Goal: Information Seeking & Learning: Learn about a topic

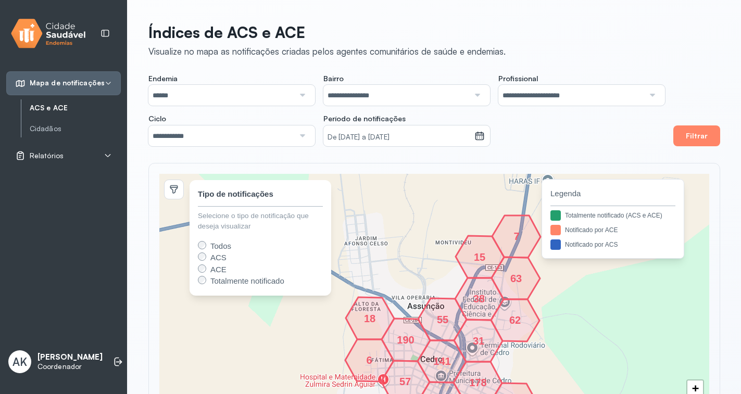
click at [67, 149] on div "Relatórios" at bounding box center [63, 156] width 115 height 24
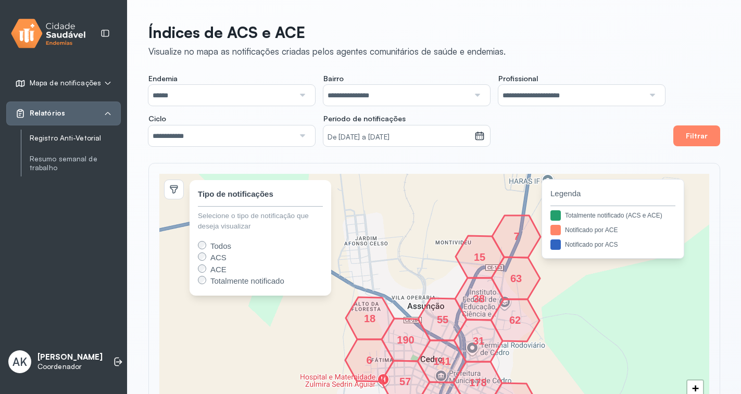
click at [81, 140] on link "Registro Anti-Vetorial" at bounding box center [75, 138] width 91 height 9
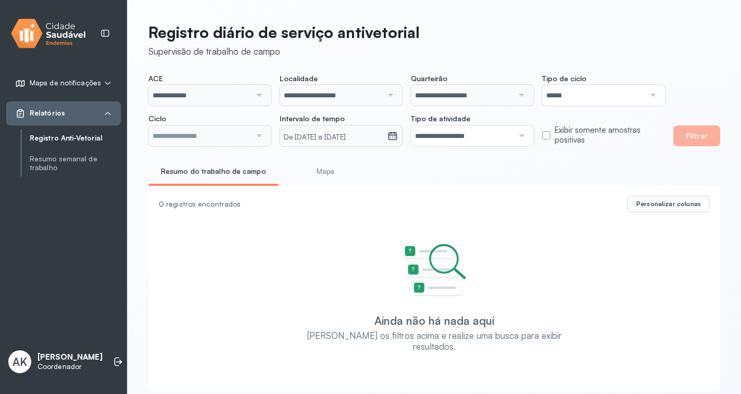
click at [202, 95] on input "**********" at bounding box center [199, 95] width 103 height 21
type input "**********"
click at [508, 141] on input "**********" at bounding box center [462, 135] width 103 height 21
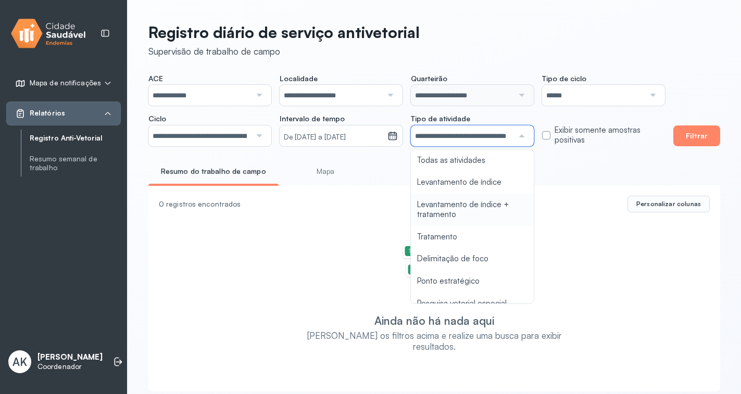
click at [485, 202] on div "**********" at bounding box center [434, 204] width 613 height 408
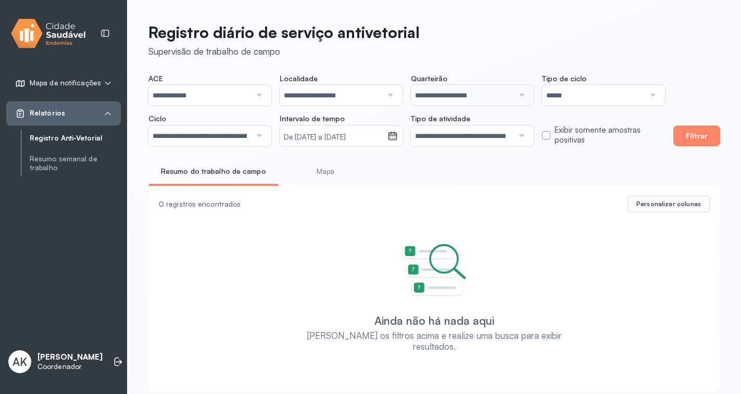
click at [204, 99] on input "**********" at bounding box center [199, 95] width 103 height 21
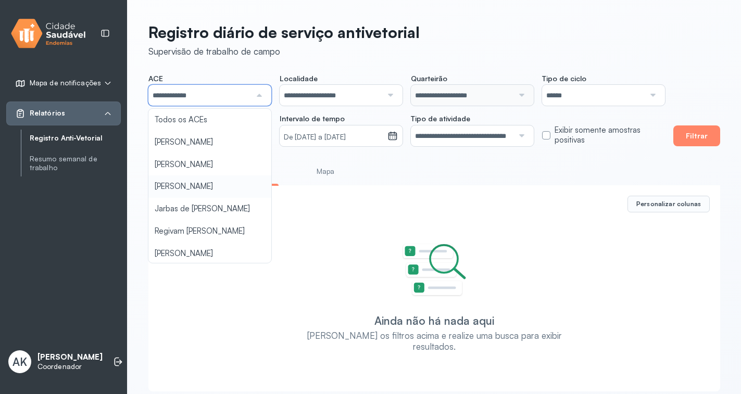
scroll to position [231, 0]
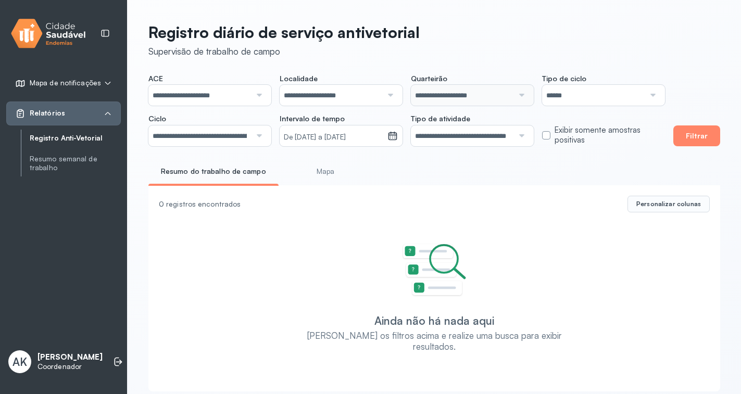
click at [218, 249] on div "**********" at bounding box center [434, 204] width 613 height 408
click at [710, 134] on button "Filtrar" at bounding box center [696, 135] width 47 height 21
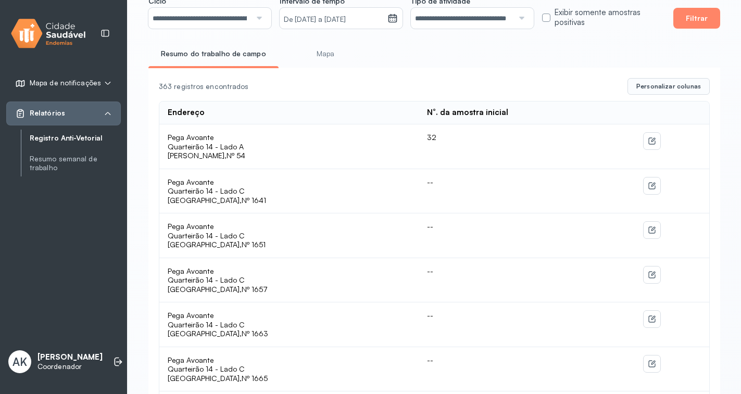
scroll to position [117, 0]
click at [46, 139] on link "Registro Anti-Vetorial" at bounding box center [75, 138] width 91 height 9
click at [74, 163] on link "Resumo semanal de trabalho" at bounding box center [75, 164] width 91 height 18
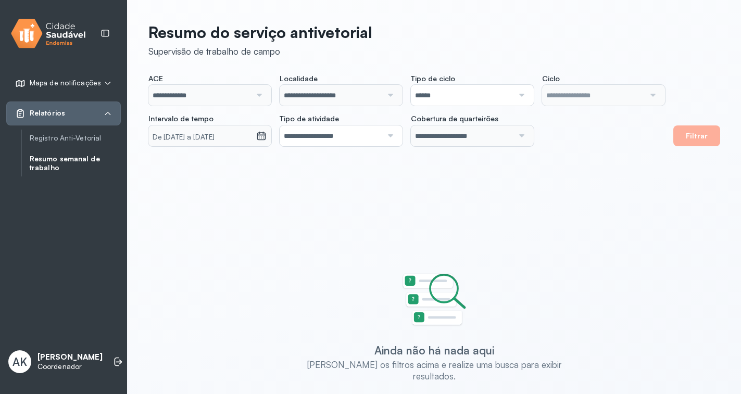
type input "**********"
click at [55, 164] on link "Resumo semanal de trabalho" at bounding box center [75, 164] width 91 height 18
click at [101, 82] on notificações "Mapa de notificações" at bounding box center [63, 83] width 97 height 10
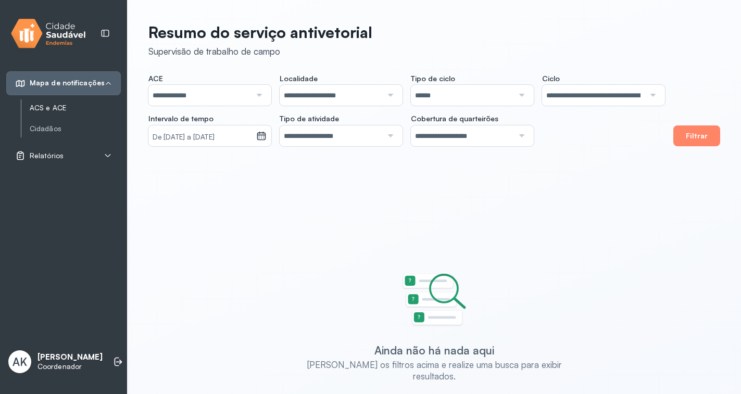
click at [61, 109] on link "ACS e ACE" at bounding box center [75, 108] width 91 height 9
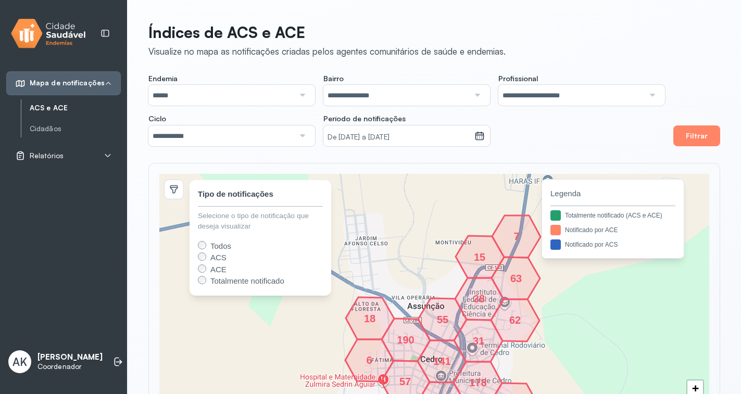
click at [492, 253] on icon at bounding box center [480, 257] width 48 height 42
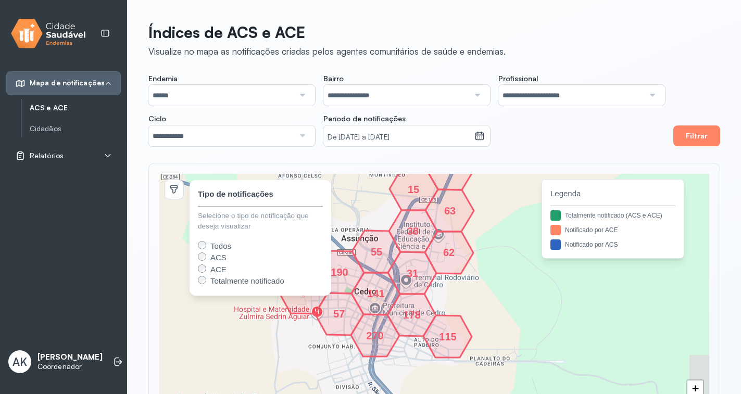
drag, startPoint x: 507, startPoint y: 299, endPoint x: 586, endPoint y: 198, distance: 128.3
click at [586, 198] on div "190 141 270 178 115 31 55 62 57 6 38 63 15 7 18 + − 190 141 270 178 115 31 55 6…" at bounding box center [434, 304] width 550 height 260
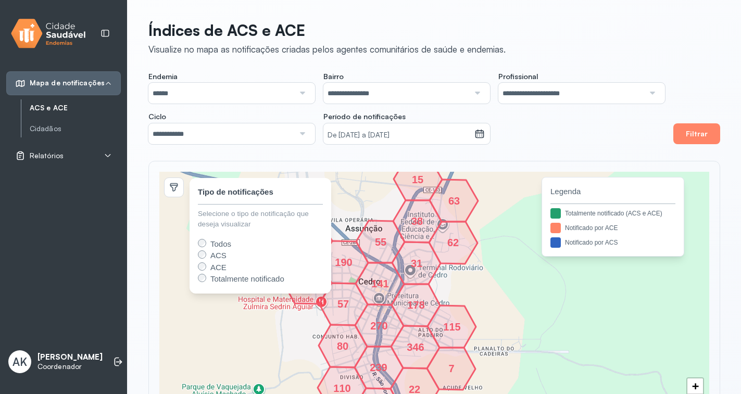
scroll to position [67, 0]
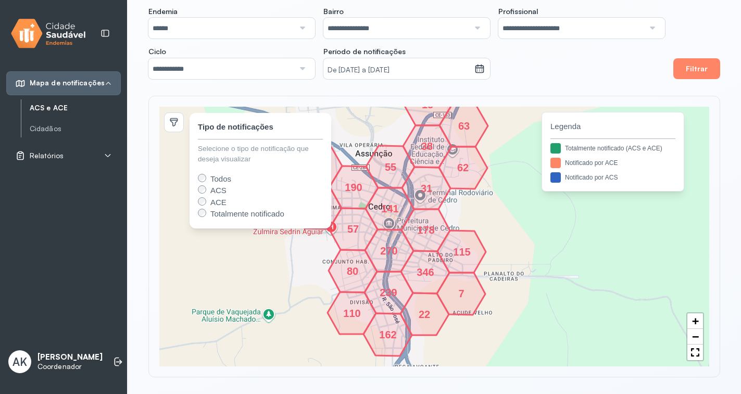
drag, startPoint x: 499, startPoint y: 303, endPoint x: 540, endPoint y: 246, distance: 70.5
click at [540, 246] on div "190 141 270 178 115 31 55 62 57 6 38 63 15 18 80 22 7 162 346 110 239 + − 190 2…" at bounding box center [434, 237] width 550 height 260
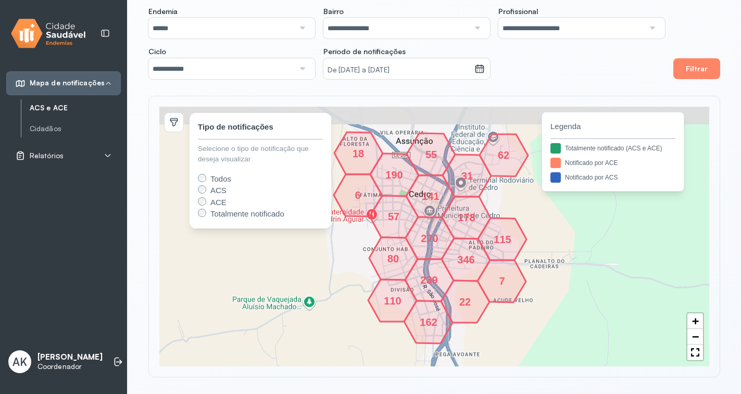
drag, startPoint x: 488, startPoint y: 208, endPoint x: 500, endPoint y: 249, distance: 43.2
click at [500, 242] on div "115" at bounding box center [502, 239] width 6 height 6
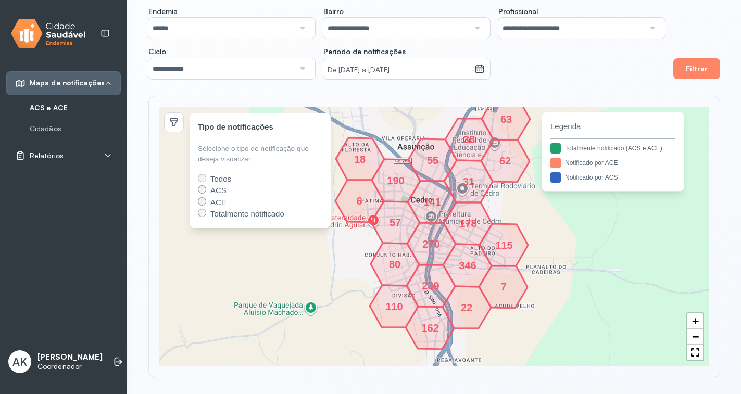
click at [461, 188] on icon at bounding box center [468, 181] width 48 height 42
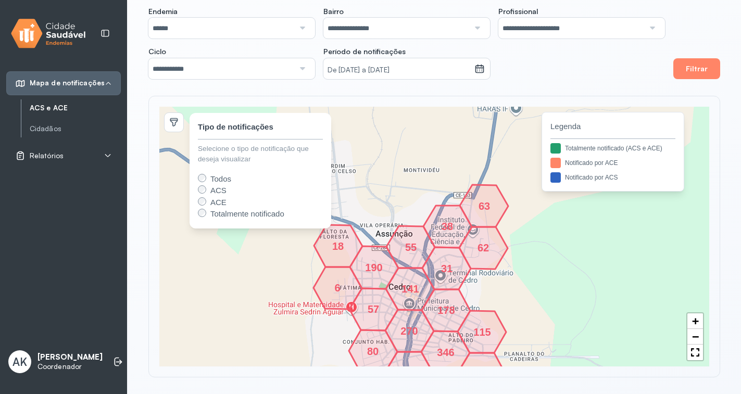
drag, startPoint x: 466, startPoint y: 169, endPoint x: 444, endPoint y: 256, distance: 89.7
click at [444, 256] on icon at bounding box center [446, 268] width 48 height 42
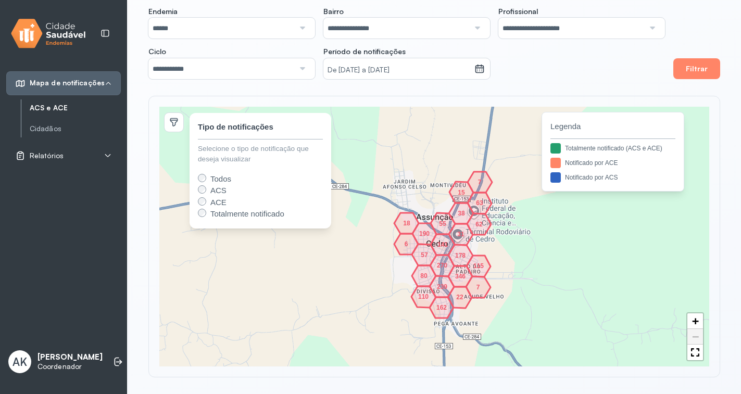
click at [474, 280] on icon at bounding box center [478, 286] width 24 height 21
click at [457, 274] on div "346" at bounding box center [460, 276] width 6 height 6
click at [459, 294] on div "22" at bounding box center [460, 297] width 6 height 6
click at [440, 309] on div "162" at bounding box center [441, 307] width 6 height 6
click at [461, 211] on div "38" at bounding box center [461, 213] width 6 height 6
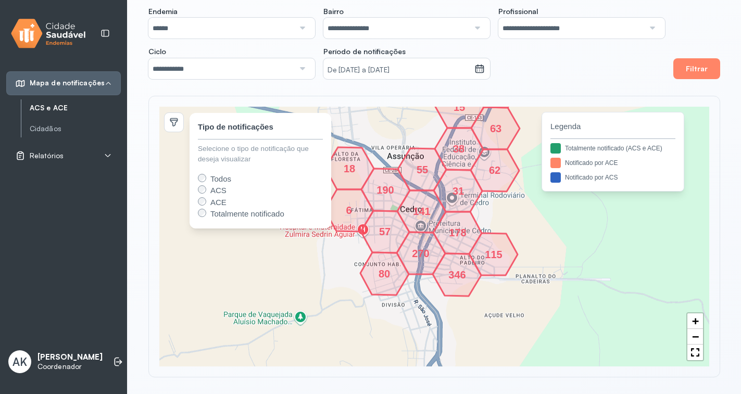
drag, startPoint x: 473, startPoint y: 296, endPoint x: 495, endPoint y: 212, distance: 86.1
click at [495, 212] on div "190 141 270 178 115 31 55 62 57 6 18 80 346 38 63 7 15 + − 190 141 270 178 115 …" at bounding box center [434, 237] width 550 height 260
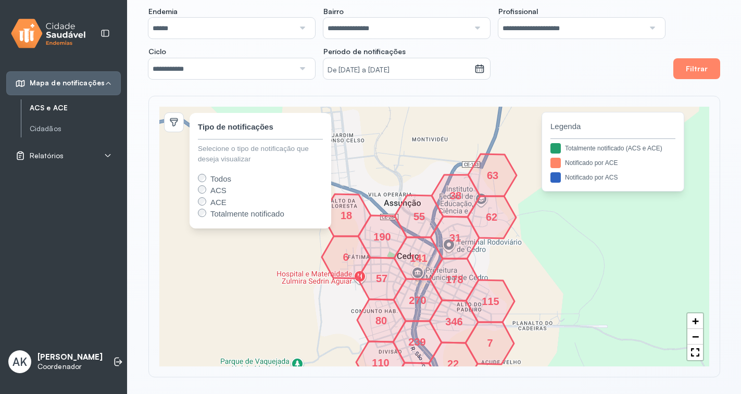
drag, startPoint x: 499, startPoint y: 192, endPoint x: 497, endPoint y: 241, distance: 49.0
click at [497, 238] on icon at bounding box center [492, 217] width 48 height 42
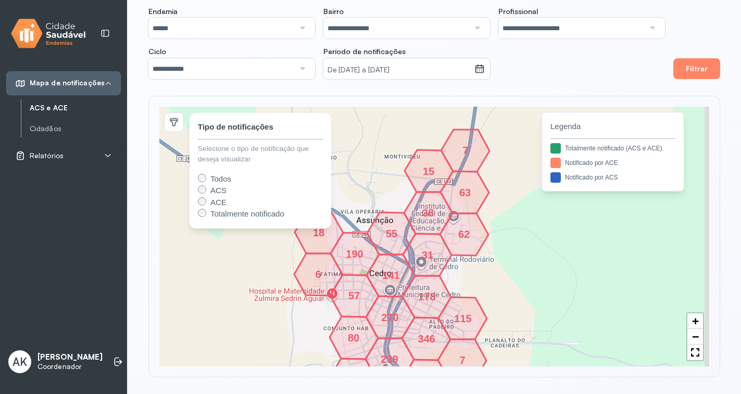
drag, startPoint x: 523, startPoint y: 249, endPoint x: 407, endPoint y: 284, distance: 121.4
click at [407, 284] on icon at bounding box center [391, 275] width 48 height 42
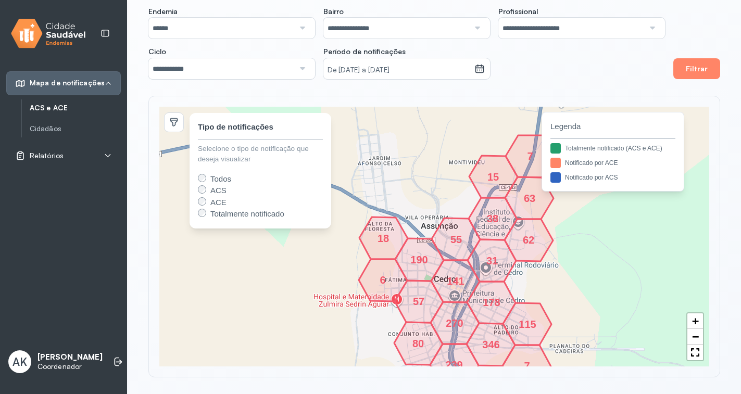
click at [86, 149] on div "Relatórios" at bounding box center [63, 156] width 115 height 24
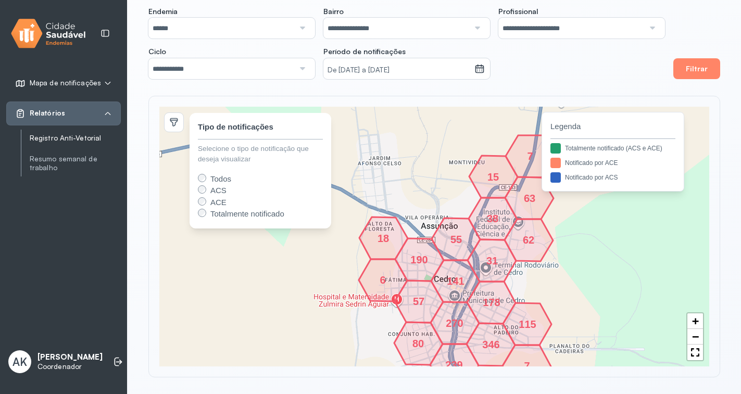
click at [76, 140] on link "Registro Anti-Vetorial" at bounding box center [75, 138] width 91 height 9
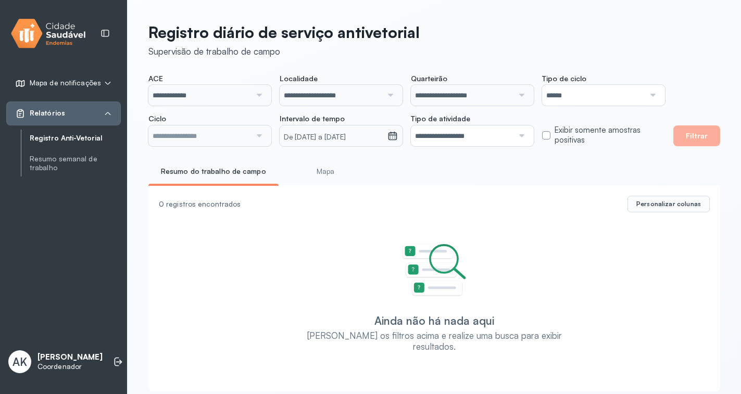
click at [217, 107] on div "**********" at bounding box center [406, 110] width 517 height 72
click at [217, 88] on input "**********" at bounding box center [199, 95] width 103 height 21
type input "**********"
click at [255, 97] on div at bounding box center [258, 95] width 14 height 21
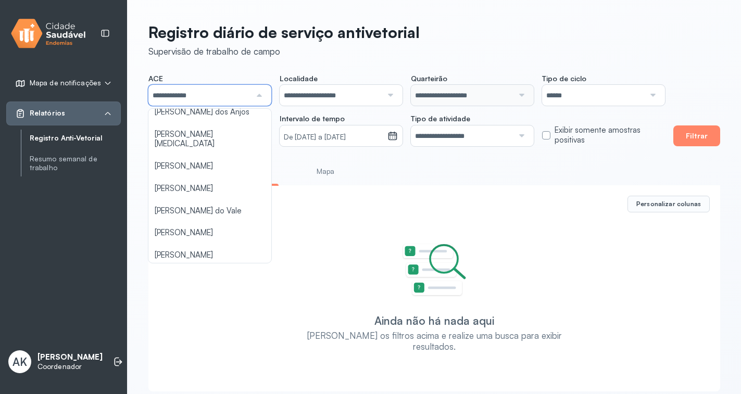
scroll to position [231, 0]
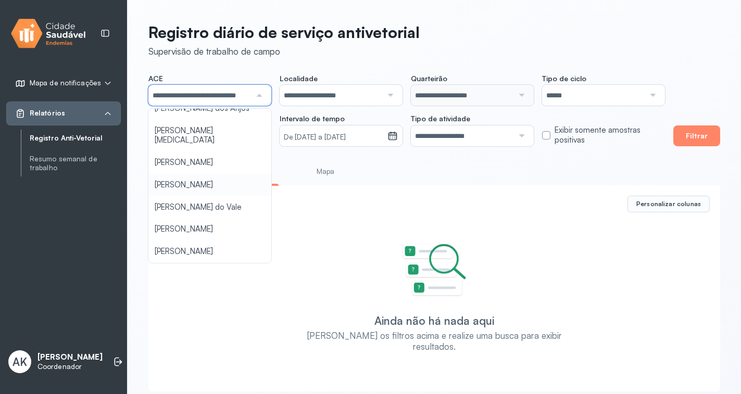
click at [205, 178] on div "**********" at bounding box center [434, 204] width 613 height 408
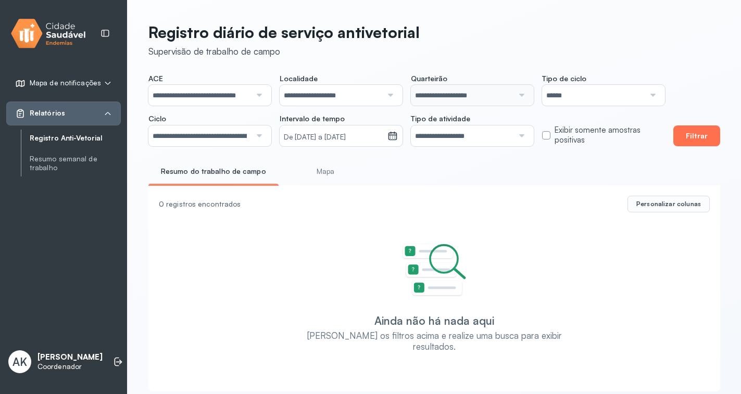
click at [701, 131] on button "Filtrar" at bounding box center [696, 135] width 47 height 21
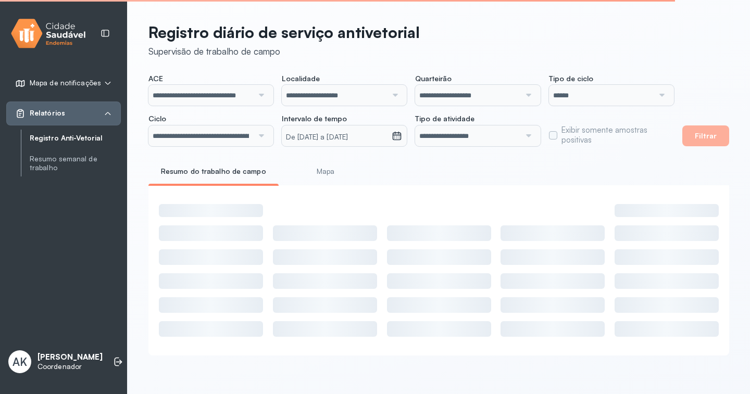
click at [333, 172] on link "Mapa" at bounding box center [325, 171] width 77 height 17
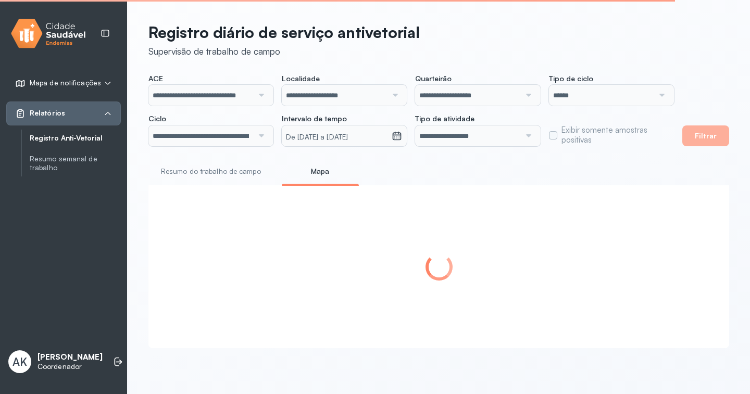
click at [402, 138] on icon at bounding box center [397, 136] width 10 height 10
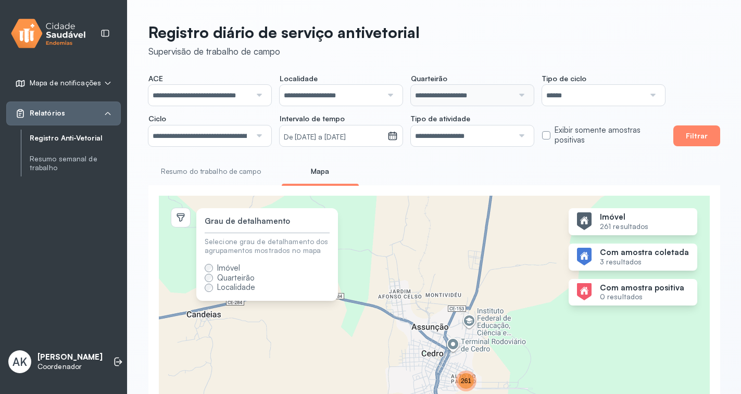
click at [390, 138] on icon at bounding box center [392, 136] width 10 height 10
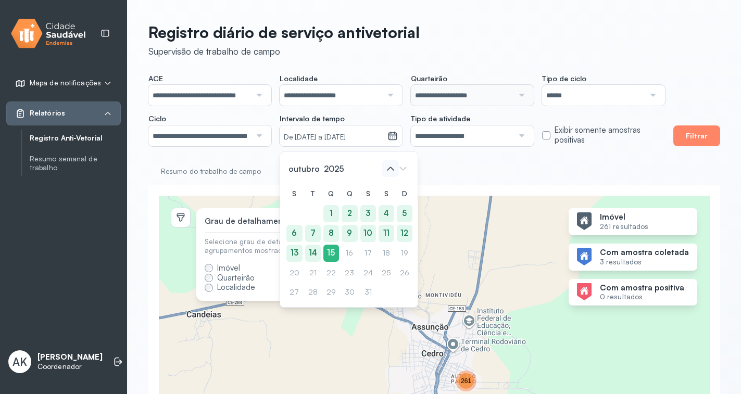
click at [393, 166] on icon at bounding box center [390, 168] width 17 height 17
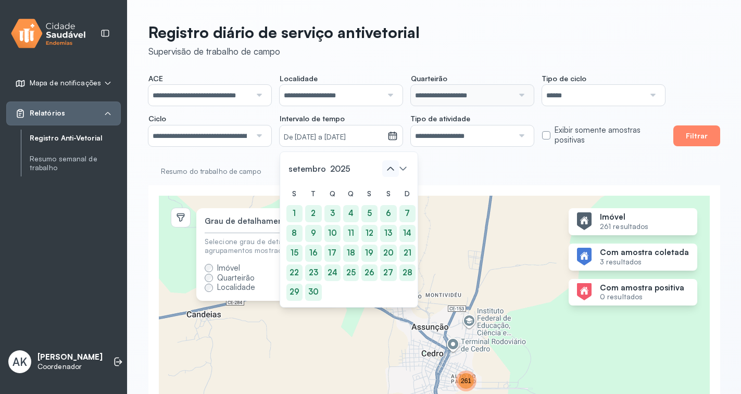
click at [393, 166] on icon at bounding box center [390, 168] width 17 height 17
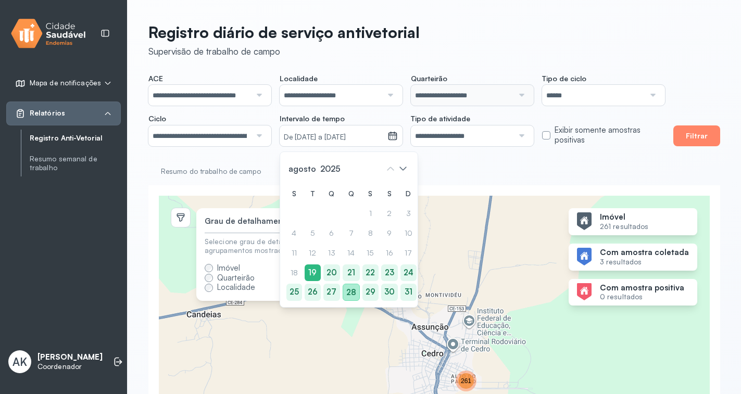
click at [353, 294] on div "28" at bounding box center [351, 292] width 17 height 17
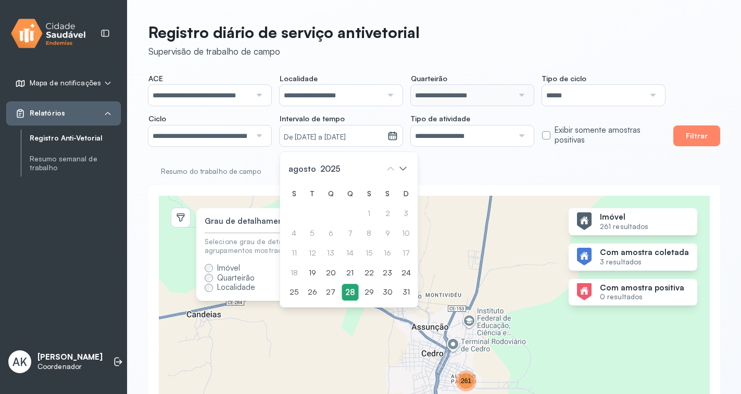
click at [353, 291] on div "28" at bounding box center [350, 292] width 17 height 17
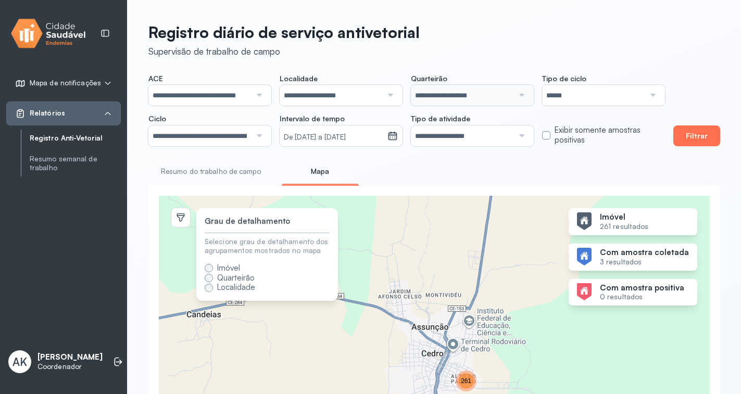
click at [688, 141] on button "Filtrar" at bounding box center [696, 135] width 47 height 21
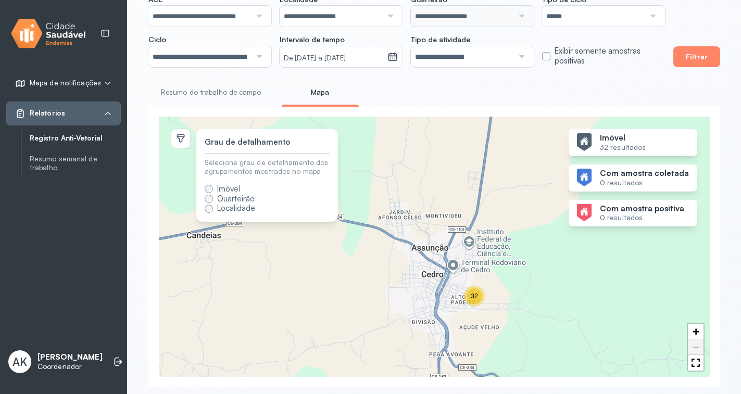
scroll to position [92, 0]
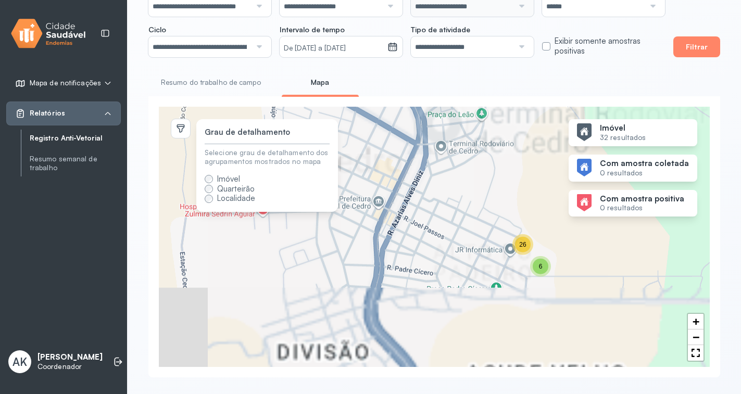
drag, startPoint x: 533, startPoint y: 275, endPoint x: 461, endPoint y: 82, distance: 206.1
click at [461, 82] on div "Resumo do trabalho de campo Mapa Endereço N°. da amostra inicial 261 registros …" at bounding box center [434, 226] width 572 height 304
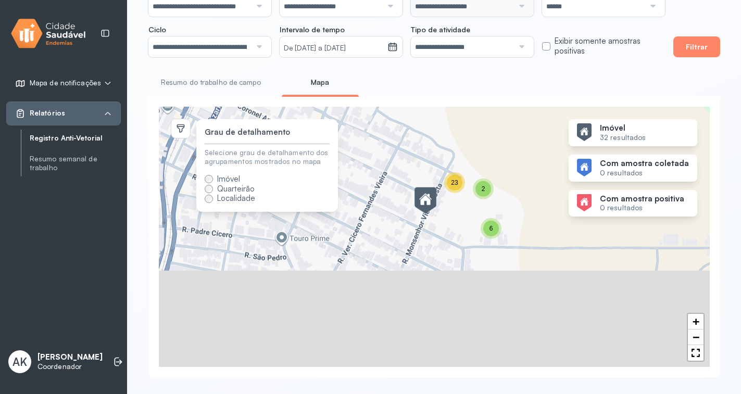
drag, startPoint x: 534, startPoint y: 238, endPoint x: 493, endPoint y: 108, distance: 136.5
click at [493, 108] on div "2 23 6 + −" at bounding box center [434, 237] width 551 height 260
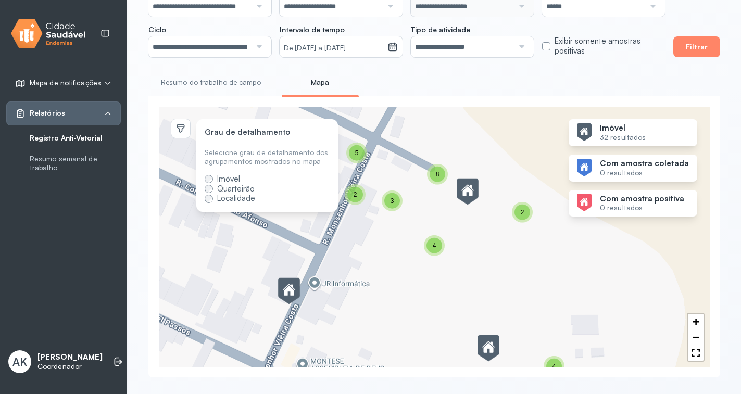
drag, startPoint x: 425, startPoint y: 180, endPoint x: 547, endPoint y: 166, distance: 122.1
click at [547, 166] on div "2 3 4 2 5 8 4 + −" at bounding box center [434, 237] width 551 height 260
click at [695, 354] on link "Full Screen" at bounding box center [696, 353] width 16 height 16
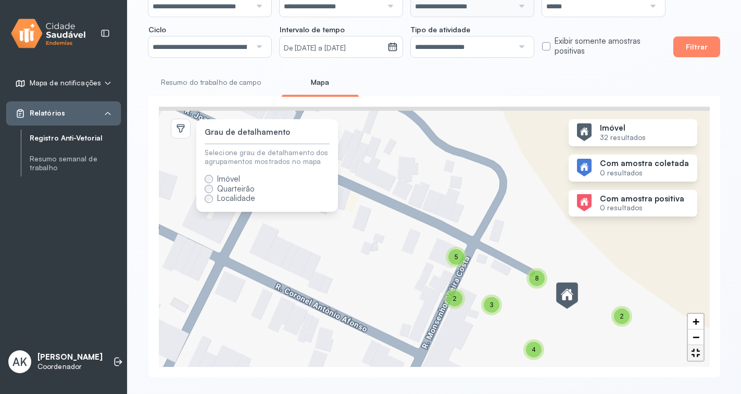
scroll to position [0, 0]
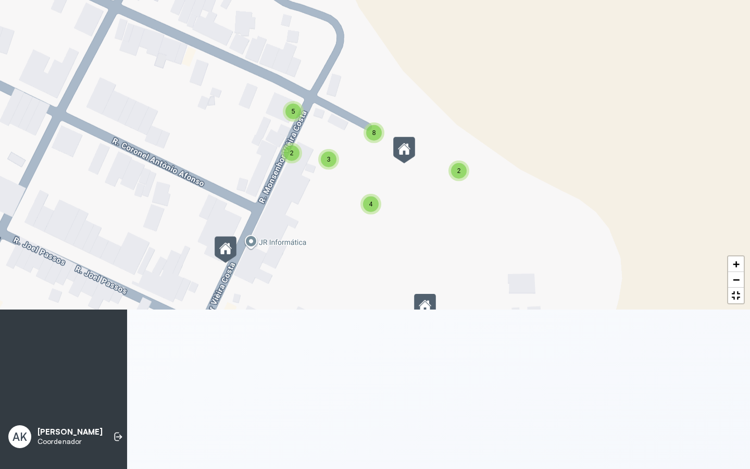
drag, startPoint x: 564, startPoint y: 326, endPoint x: 560, endPoint y: 293, distance: 33.1
click at [560, 293] on div "2 3 4 2 5 8 4 + −" at bounding box center [375, 154] width 750 height 309
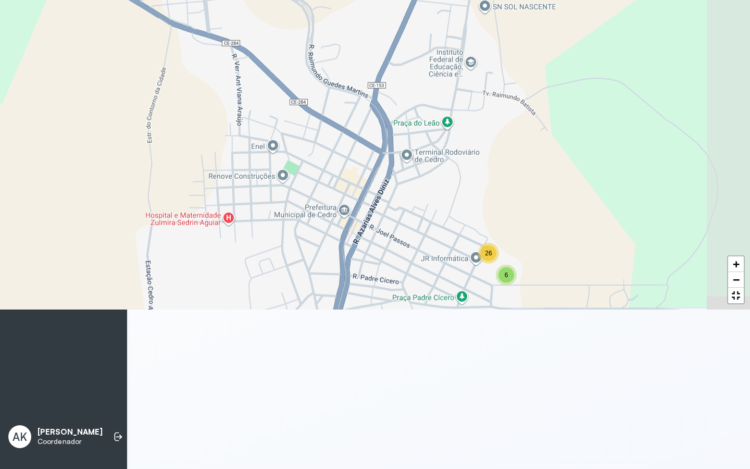
drag, startPoint x: 653, startPoint y: 380, endPoint x: 558, endPoint y: 312, distance: 117.3
click at [558, 309] on div "26 6 + −" at bounding box center [375, 154] width 750 height 309
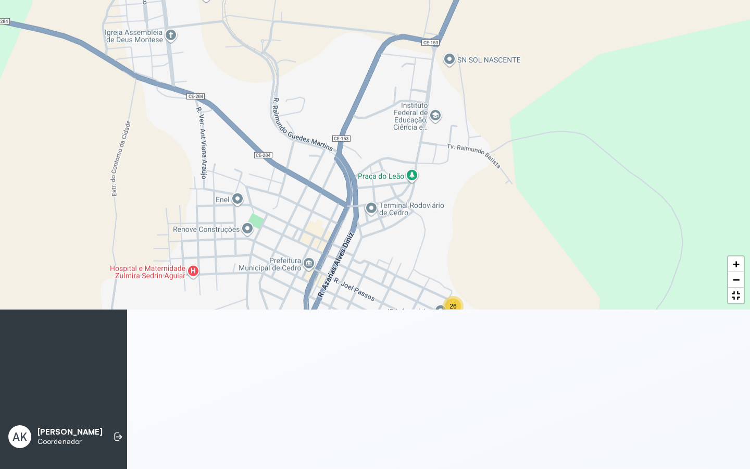
drag, startPoint x: 679, startPoint y: 212, endPoint x: 645, endPoint y: 265, distance: 63.3
click at [645, 265] on div "26 6 + −" at bounding box center [375, 154] width 750 height 309
click at [739, 303] on link "Full Screen" at bounding box center [736, 295] width 16 height 16
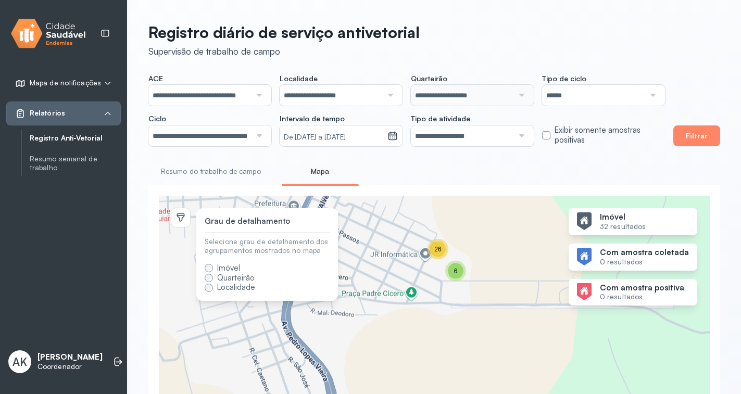
drag, startPoint x: 462, startPoint y: 355, endPoint x: 388, endPoint y: 206, distance: 166.0
click at [388, 206] on div "26 6 + −" at bounding box center [434, 326] width 551 height 260
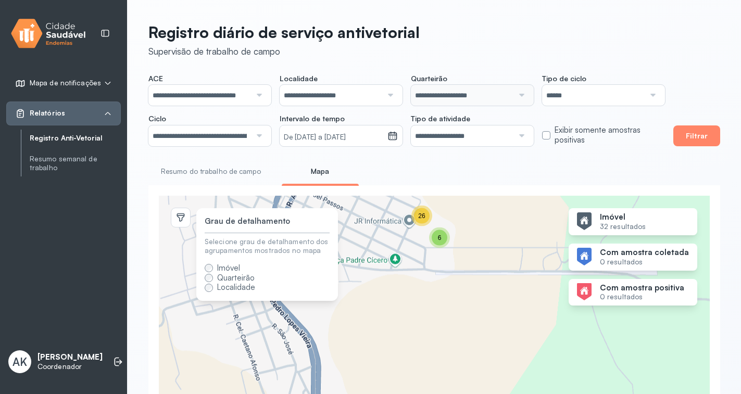
click at [422, 215] on span "26" at bounding box center [421, 215] width 7 height 7
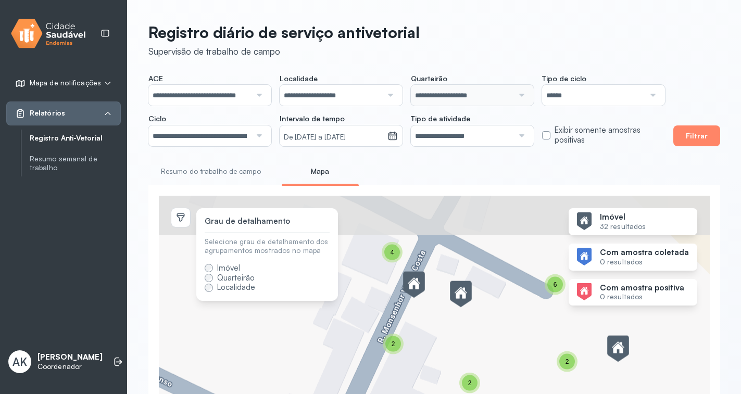
drag, startPoint x: 411, startPoint y: 282, endPoint x: 482, endPoint y: 341, distance: 92.5
click at [482, 341] on div "2 2 3 2 4 2 6 3 + −" at bounding box center [434, 326] width 551 height 260
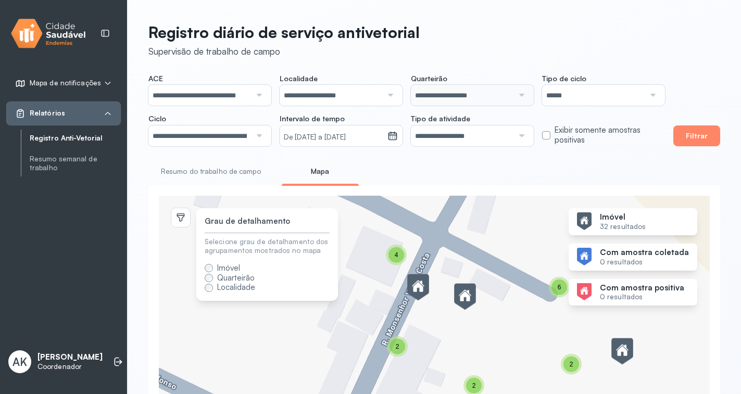
drag, startPoint x: 426, startPoint y: 292, endPoint x: 238, endPoint y: 96, distance: 271.8
click at [425, 292] on img at bounding box center [418, 287] width 22 height 27
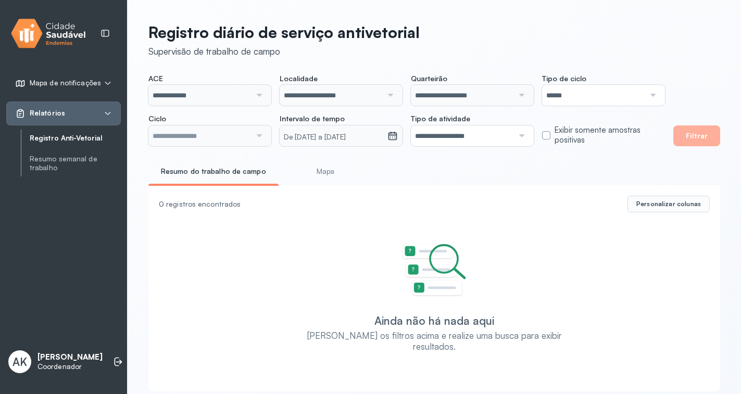
type input "**********"
